Goal: Information Seeking & Learning: Learn about a topic

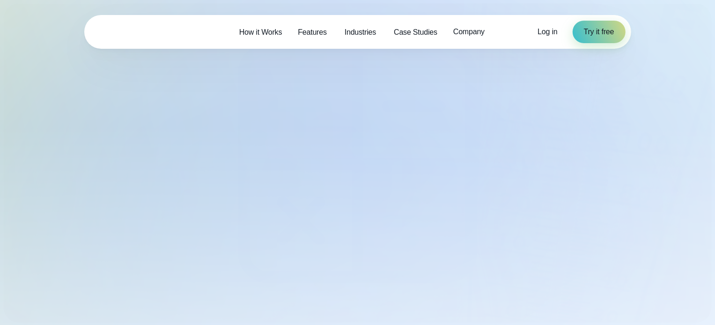
select select "***"
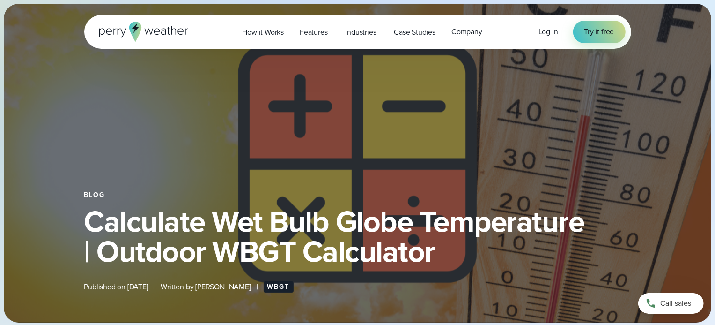
type input "*******"
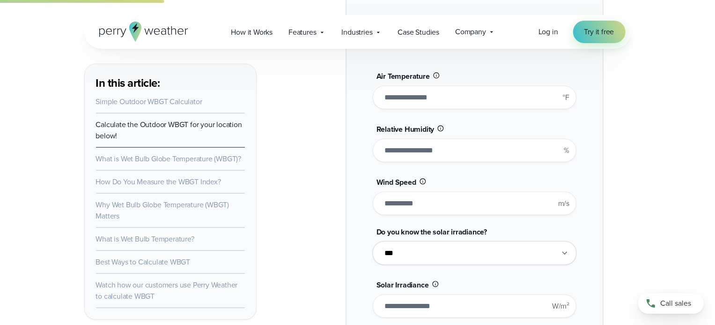
scroll to position [703, 0]
